Goal: Find specific page/section: Find specific page/section

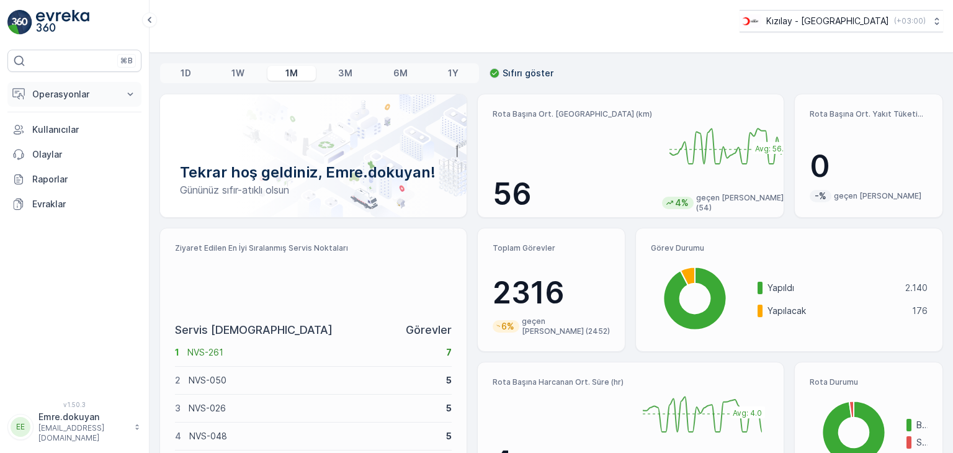
click at [84, 101] on button "Operasyonlar" at bounding box center [74, 94] width 134 height 25
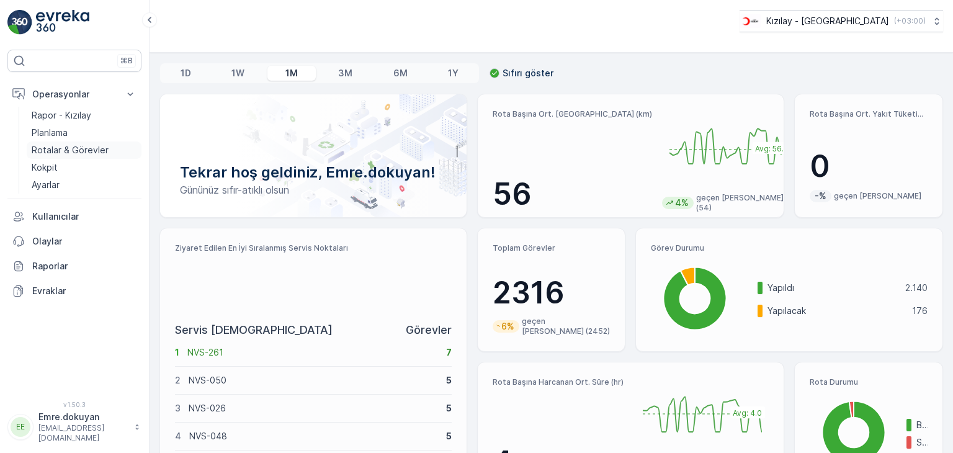
click at [71, 148] on p "Rotalar & Görevler" at bounding box center [70, 150] width 77 height 12
